Goal: Transaction & Acquisition: Purchase product/service

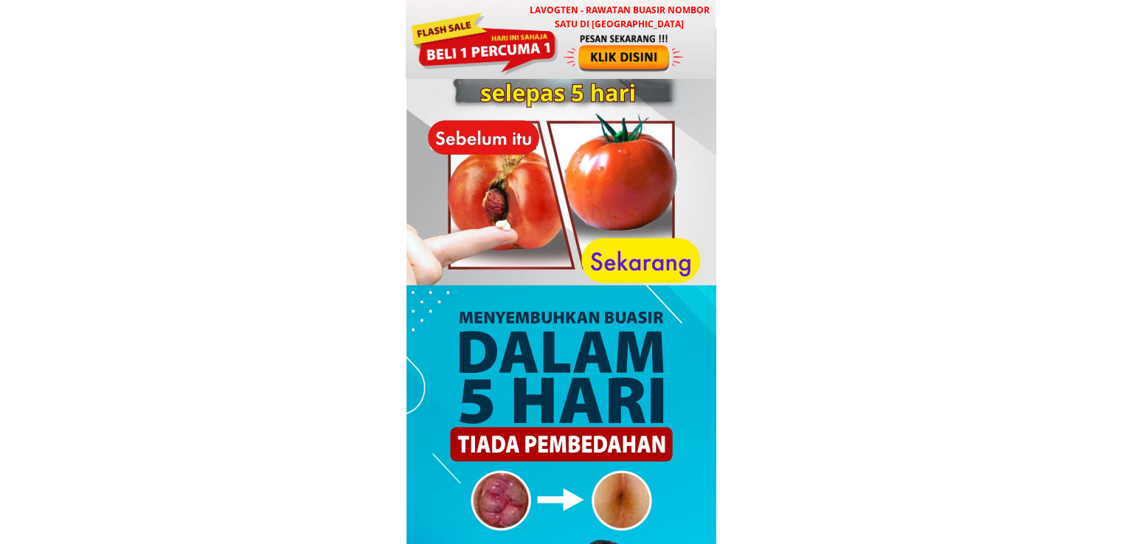
click at [507, 7] on div at bounding box center [561, 39] width 310 height 79
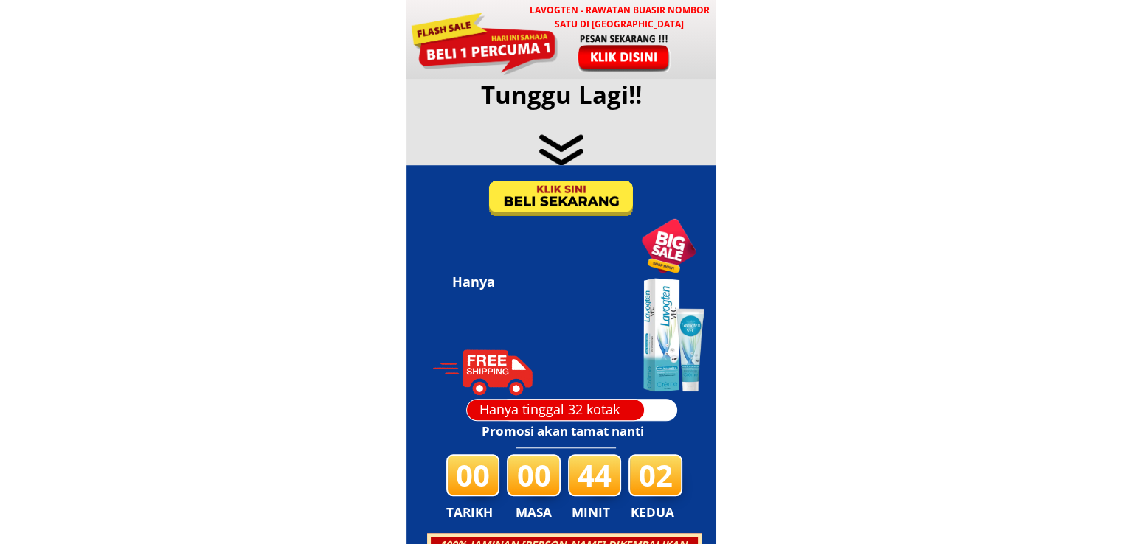
scroll to position [7113, 0]
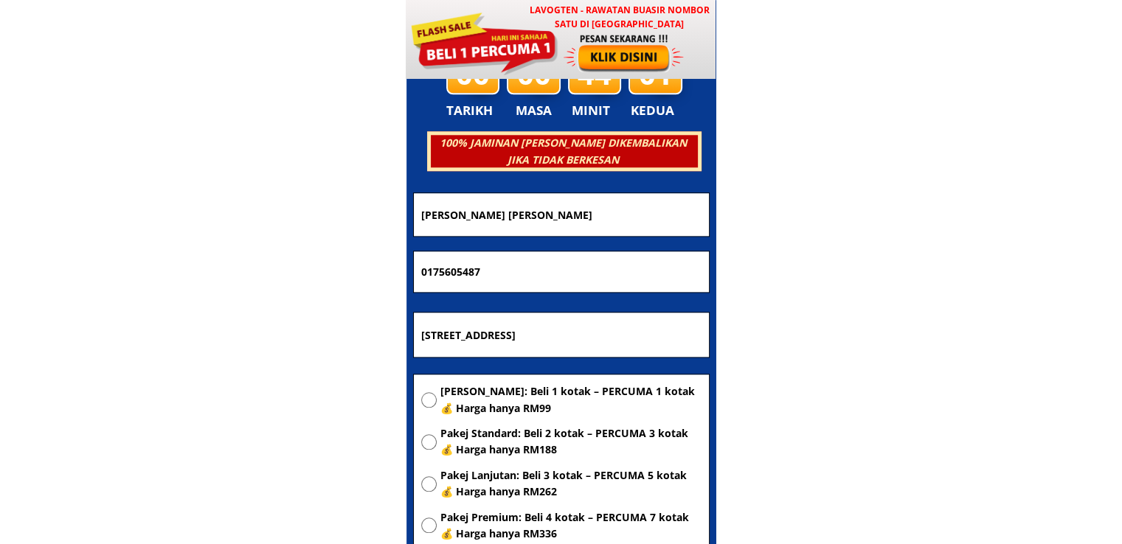
drag, startPoint x: 699, startPoint y: 337, endPoint x: 207, endPoint y: 342, distance: 492.8
click at [209, 342] on body "LAVOGTEN - Rawatan Buasir Nombor Satu di [GEOGRAPHIC_DATA] Dengarkan pengalaman…" at bounding box center [561, 423] width 1122 height 15072
paste input "[GEOGRAPHIC_DATA]"
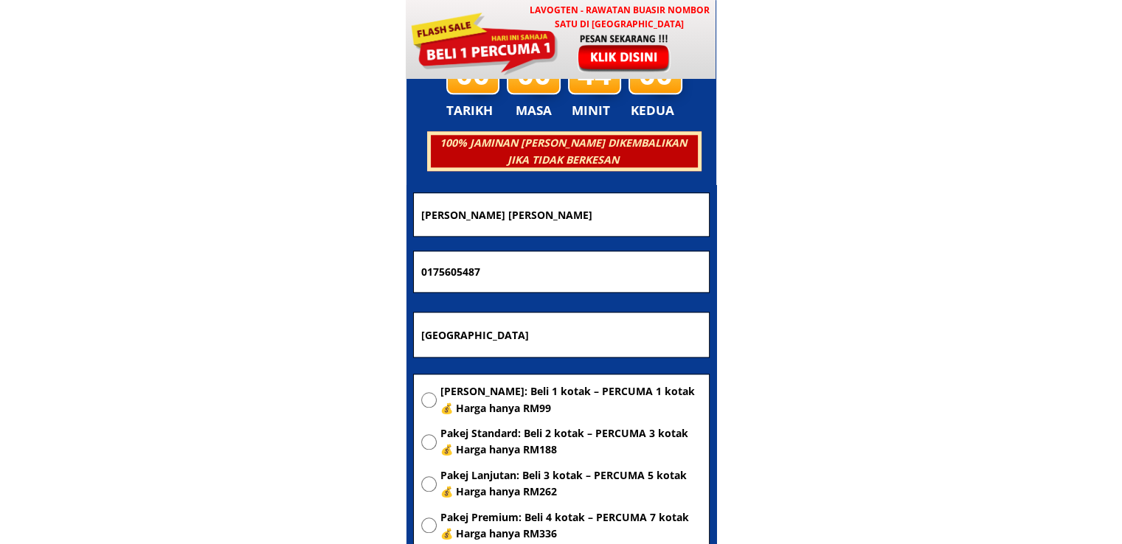
type input "[GEOGRAPHIC_DATA]"
click at [504, 396] on span "[PERSON_NAME]: Beli 1 kotak – PERCUMA 1 kotak 💰 Harga hanya RM99" at bounding box center [570, 400] width 261 height 33
radio input "true"
drag, startPoint x: 561, startPoint y: 257, endPoint x: 224, endPoint y: 289, distance: 337.9
click at [226, 288] on body "LAVOGTEN - Rawatan Buasir Nombor Satu di [GEOGRAPHIC_DATA] Dengarkan pengalaman…" at bounding box center [561, 423] width 1122 height 15072
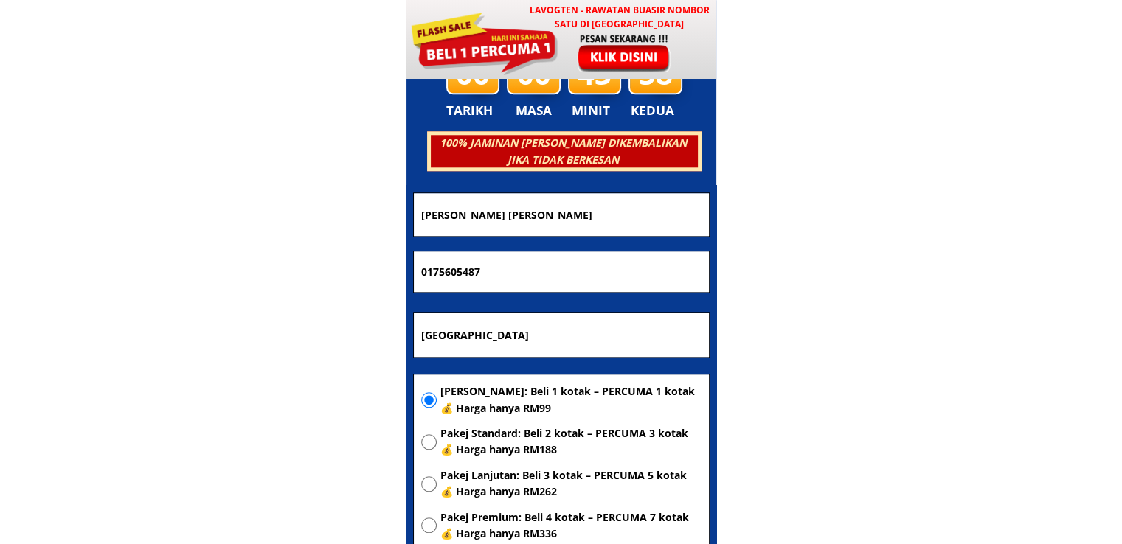
paste input "0-550 3179"
click at [440, 272] on input "010-550 3179" at bounding box center [562, 272] width 288 height 41
type input "0105503179"
drag, startPoint x: 583, startPoint y: 216, endPoint x: 170, endPoint y: 260, distance: 414.7
click at [170, 260] on body "LAVOGTEN - Rawatan Buasir Nombor Satu di [GEOGRAPHIC_DATA] Dengarkan pengalaman…" at bounding box center [561, 423] width 1122 height 15072
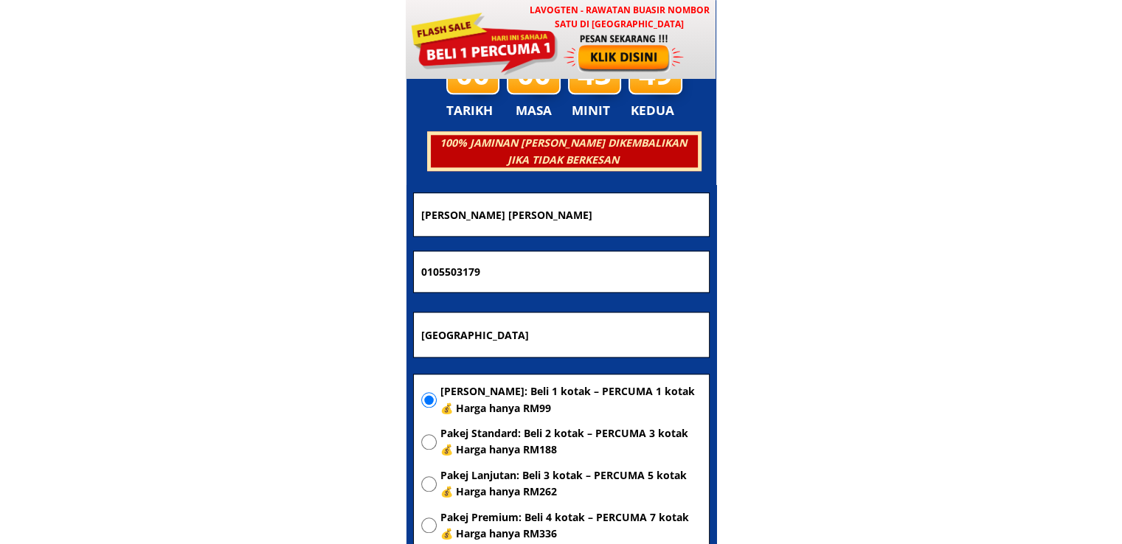
paste input "Nurfarizah [PERSON_NAME]"
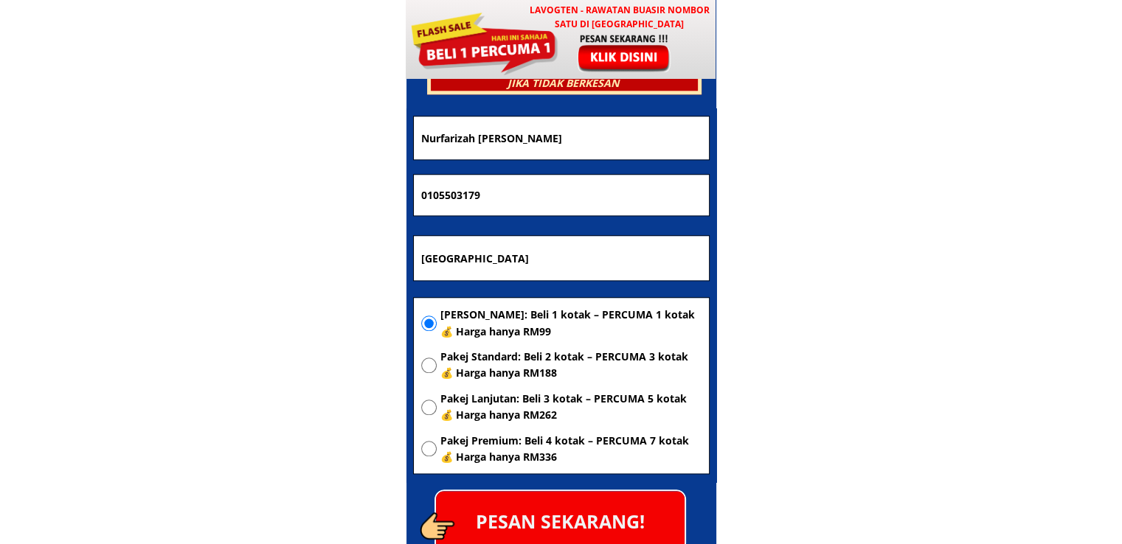
scroll to position [7261, 0]
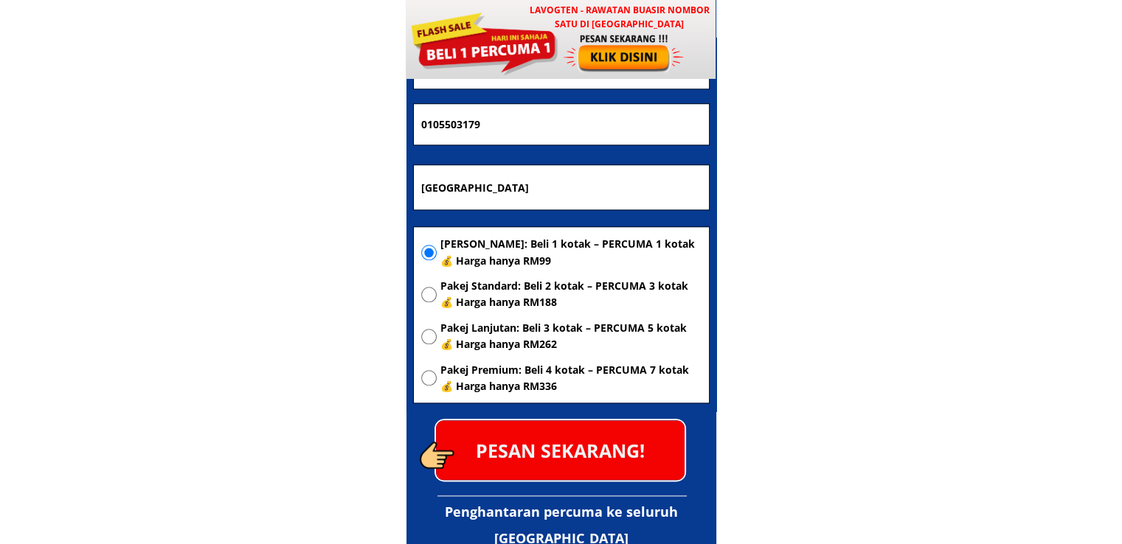
type input "Nurfarizah [PERSON_NAME]"
click at [595, 443] on p "PESAN SEKARANG!" at bounding box center [560, 451] width 249 height 60
